Goal: Navigation & Orientation: Understand site structure

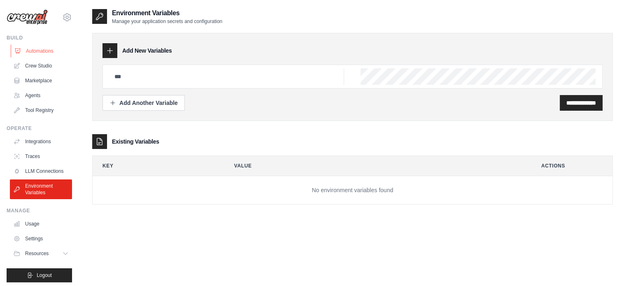
click at [37, 49] on link "Automations" at bounding box center [42, 50] width 62 height 13
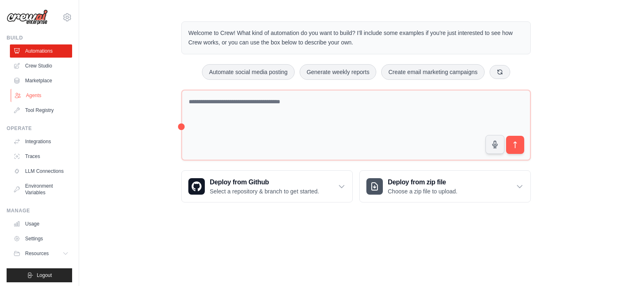
click at [35, 97] on link "Agents" at bounding box center [42, 95] width 62 height 13
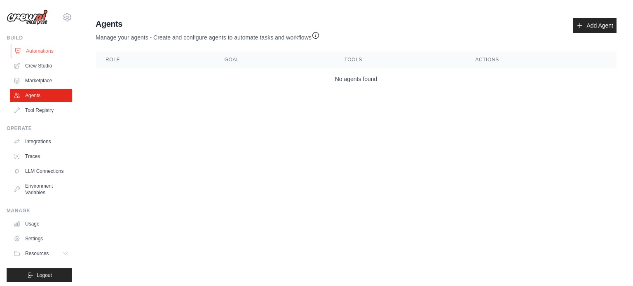
click at [41, 54] on link "Automations" at bounding box center [42, 50] width 62 height 13
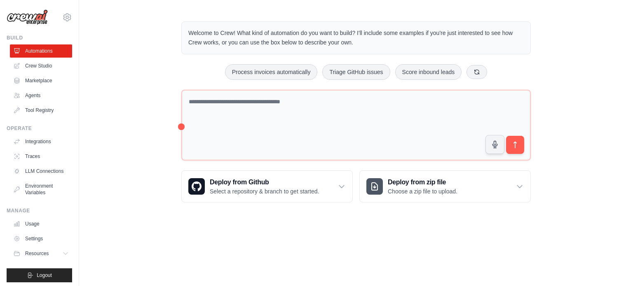
click at [270, 241] on body "rajansharma1511@gmail.com Settings Build Automations Crew Studio" at bounding box center [316, 143] width 633 height 286
click at [43, 65] on link "Crew Studio" at bounding box center [42, 65] width 62 height 13
